Goal: Task Accomplishment & Management: Use online tool/utility

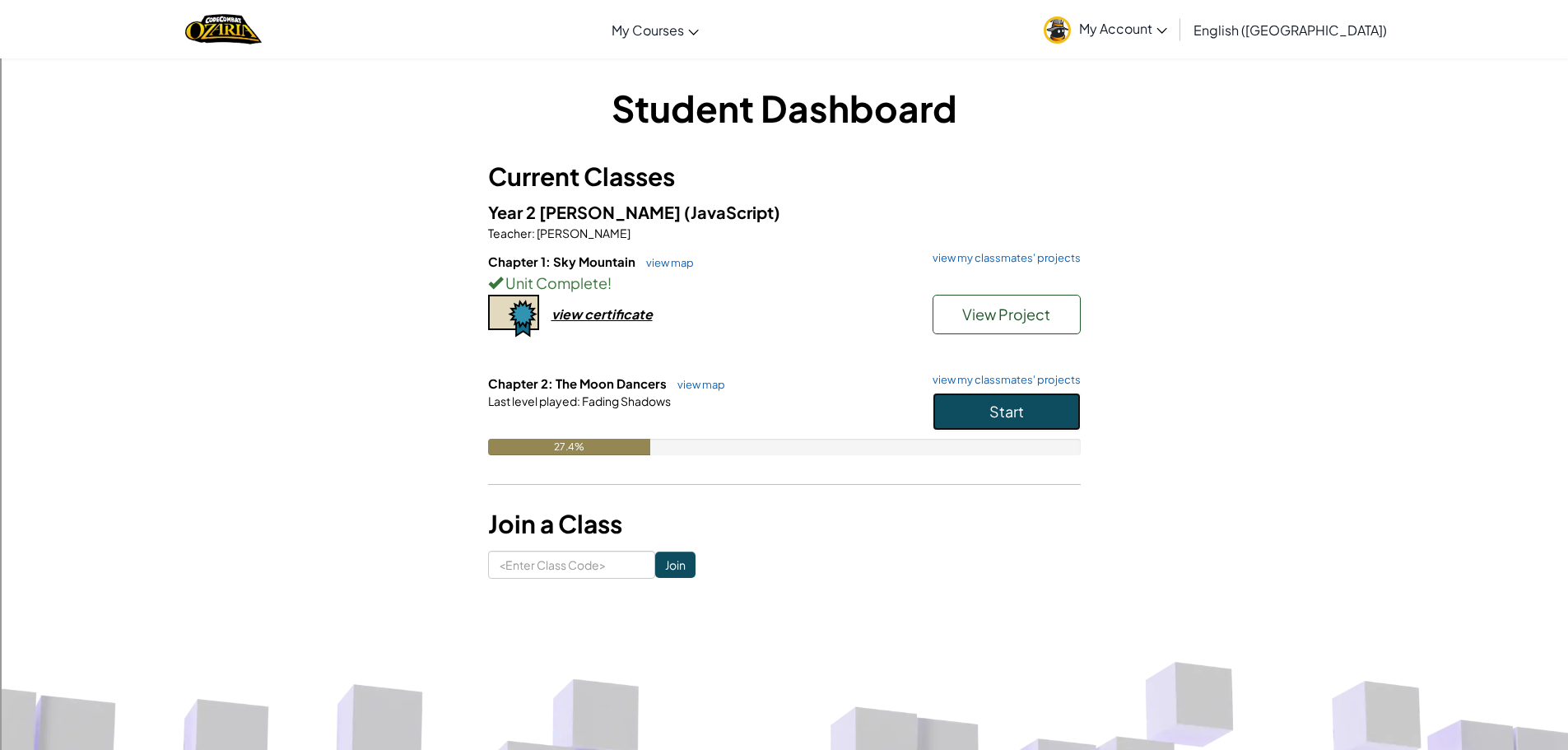
click at [1028, 410] on button "Start" at bounding box center [1006, 412] width 149 height 38
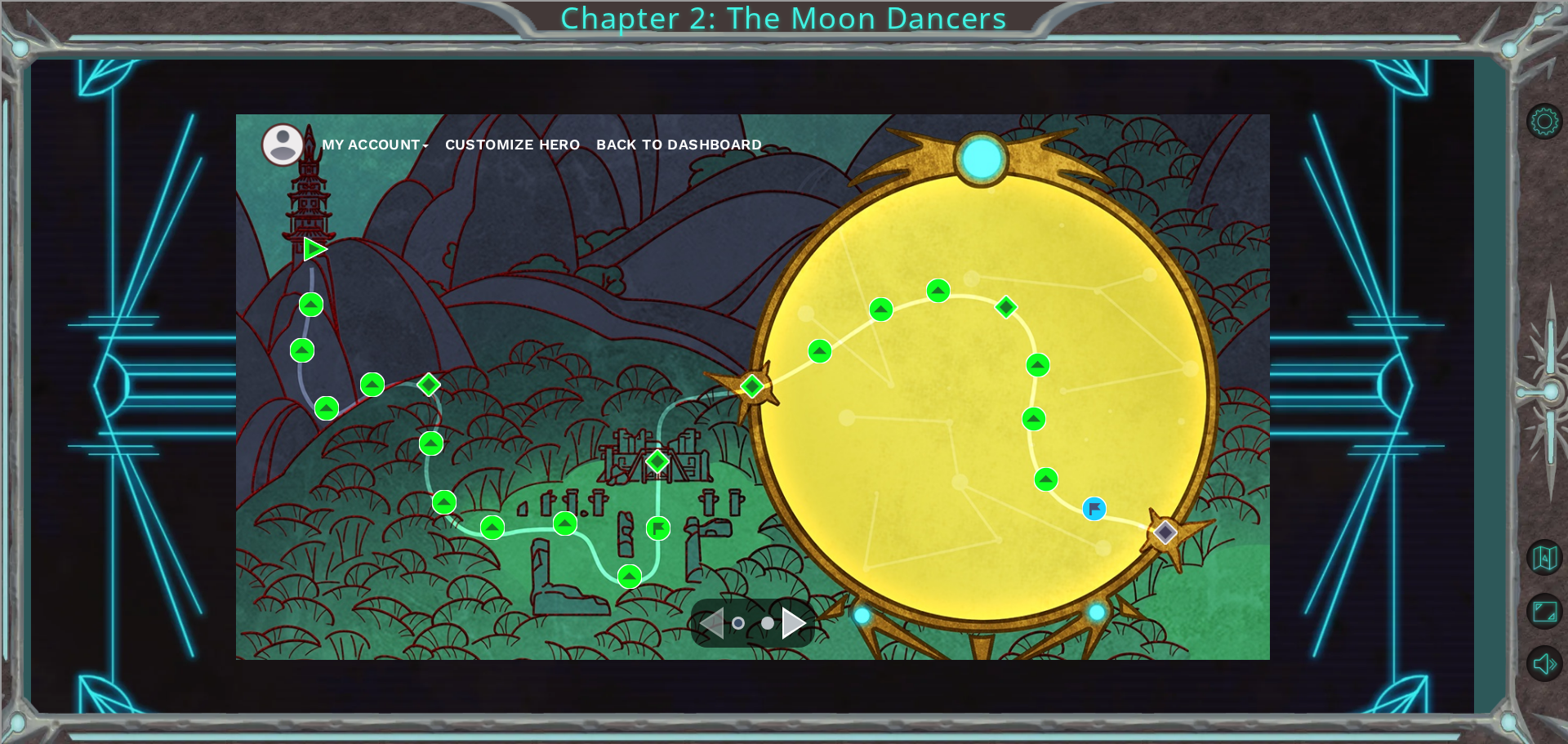
click at [797, 611] on div "Navigate to the next page" at bounding box center [794, 623] width 24 height 33
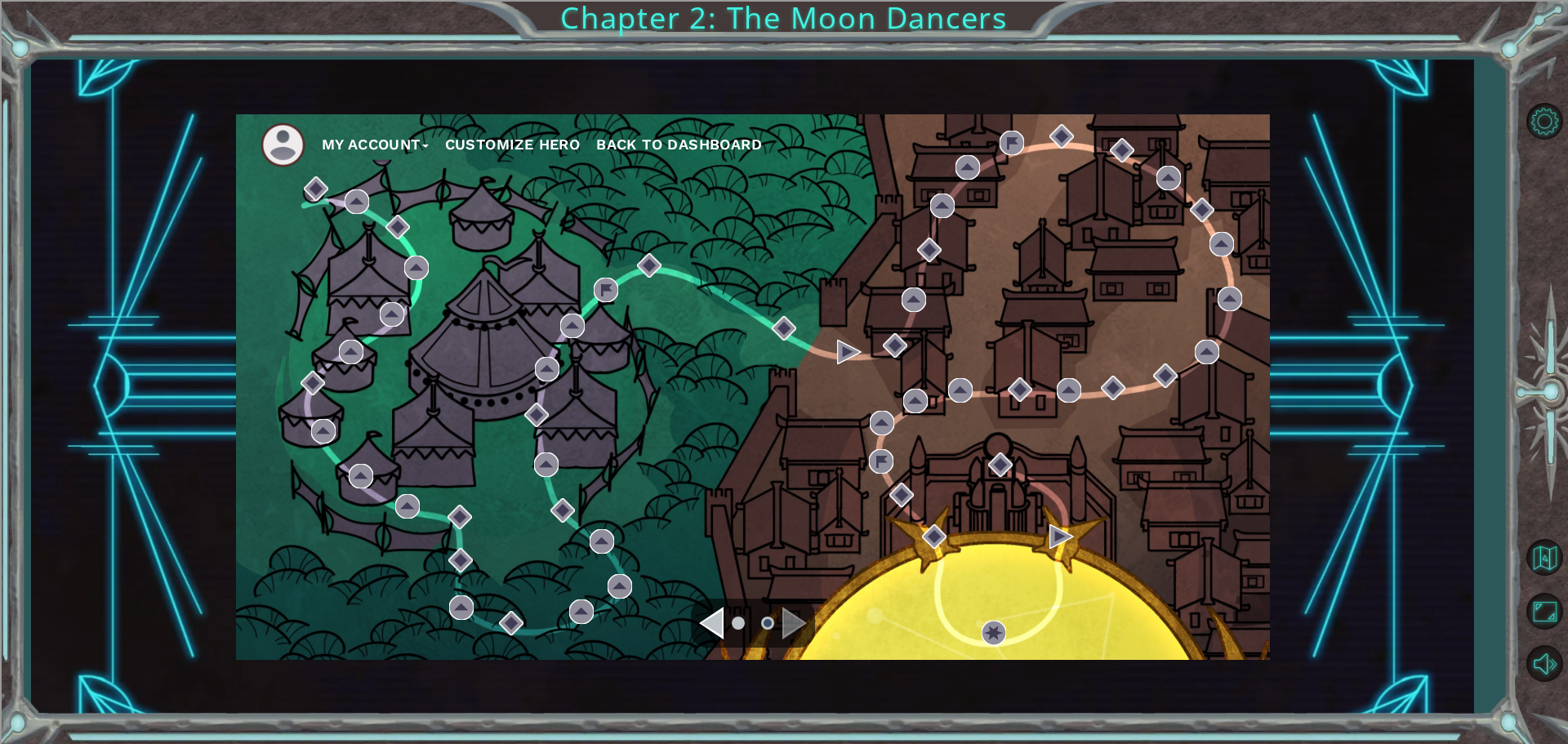
click at [702, 634] on div "Navigate to the previous page" at bounding box center [711, 623] width 24 height 33
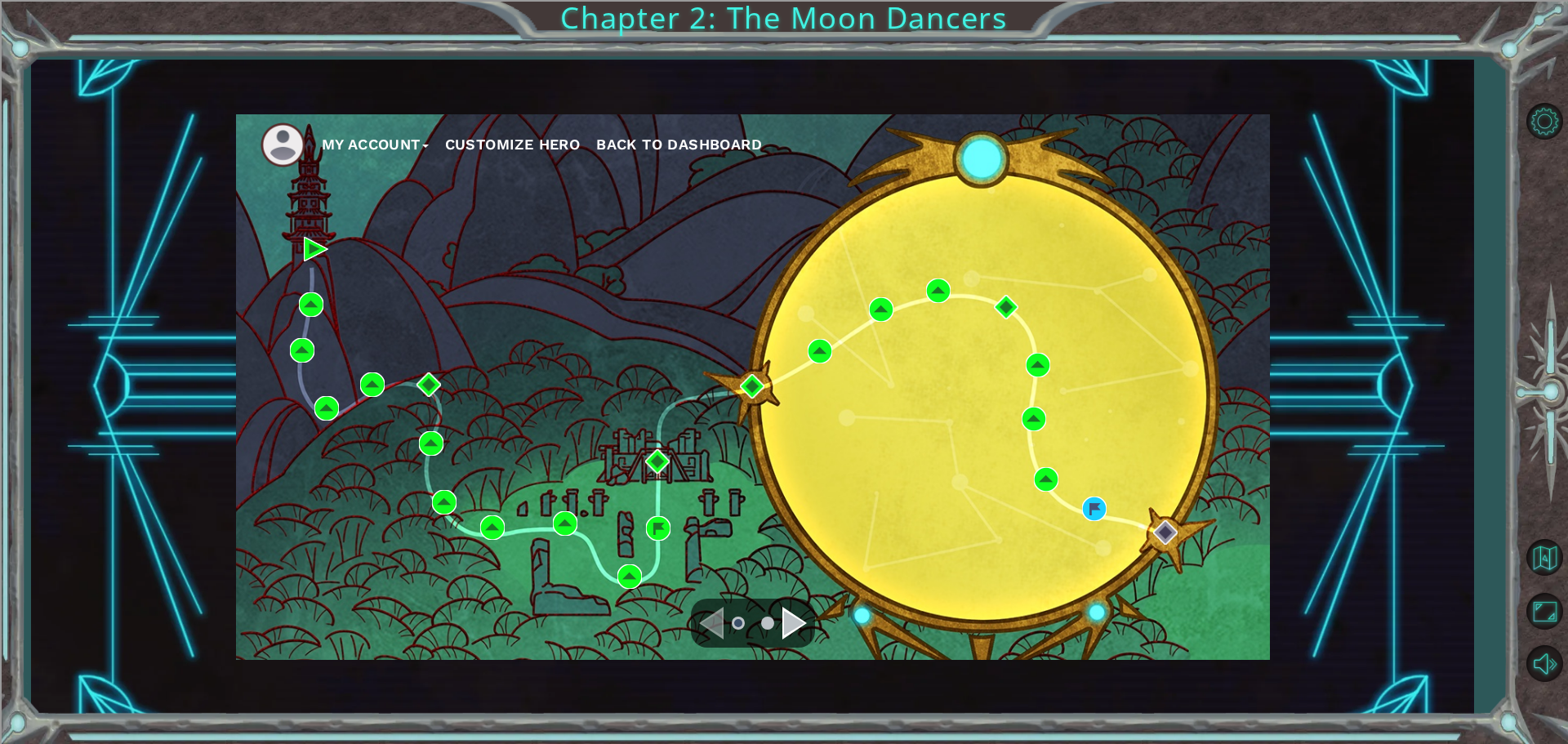
click at [791, 615] on div "Navigate to the next page" at bounding box center [794, 623] width 24 height 33
